Goal: Transaction & Acquisition: Purchase product/service

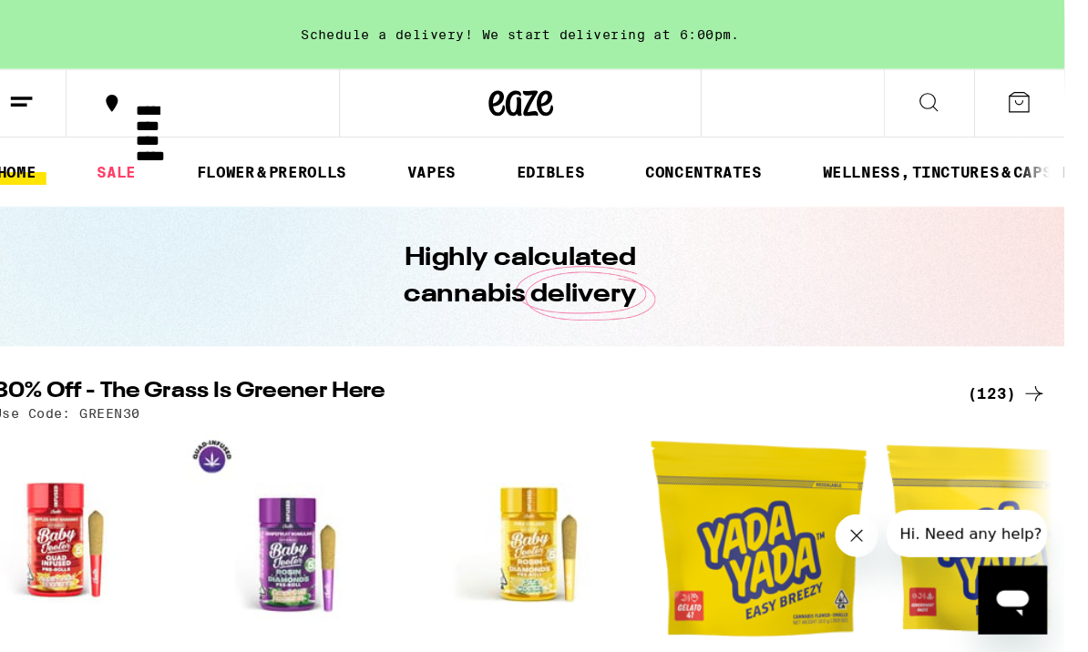
scroll to position [0, 23150]
